Goal: Transaction & Acquisition: Purchase product/service

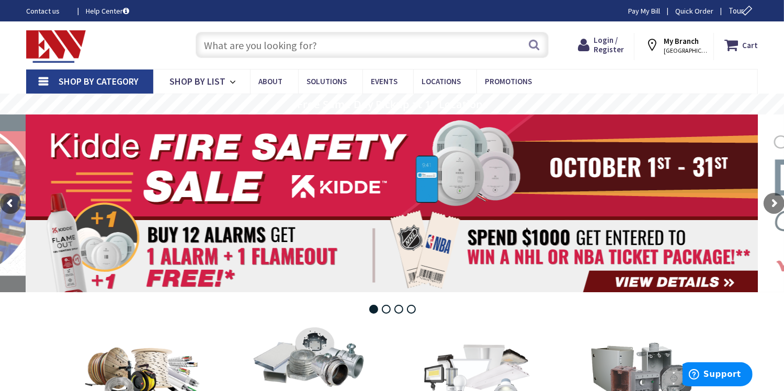
click at [274, 38] on input "text" at bounding box center [372, 45] width 353 height 26
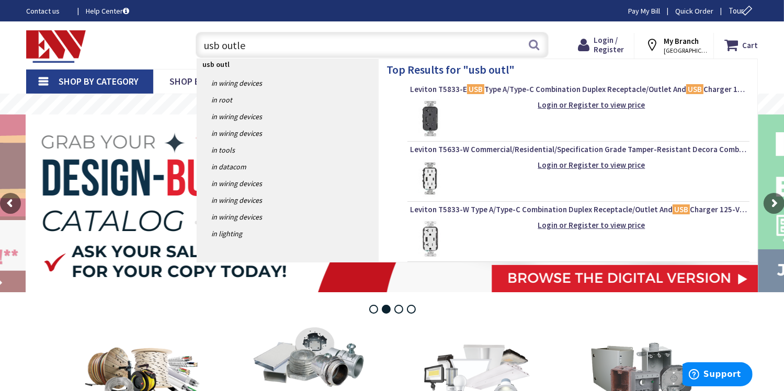
type input "usb outlet"
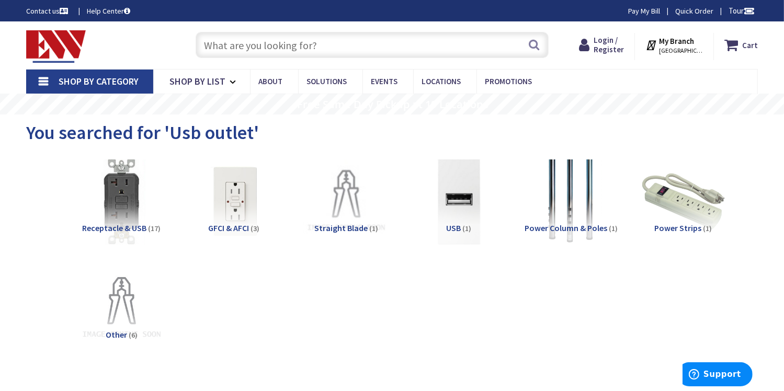
click at [267, 47] on input "text" at bounding box center [372, 45] width 353 height 26
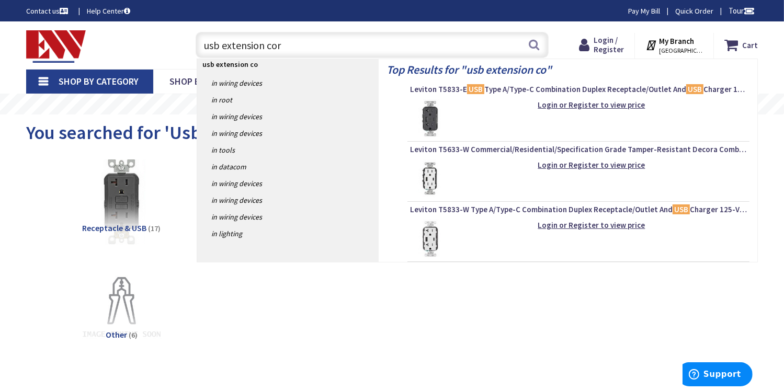
type input "usb extension cord"
